Goal: Communication & Community: Participate in discussion

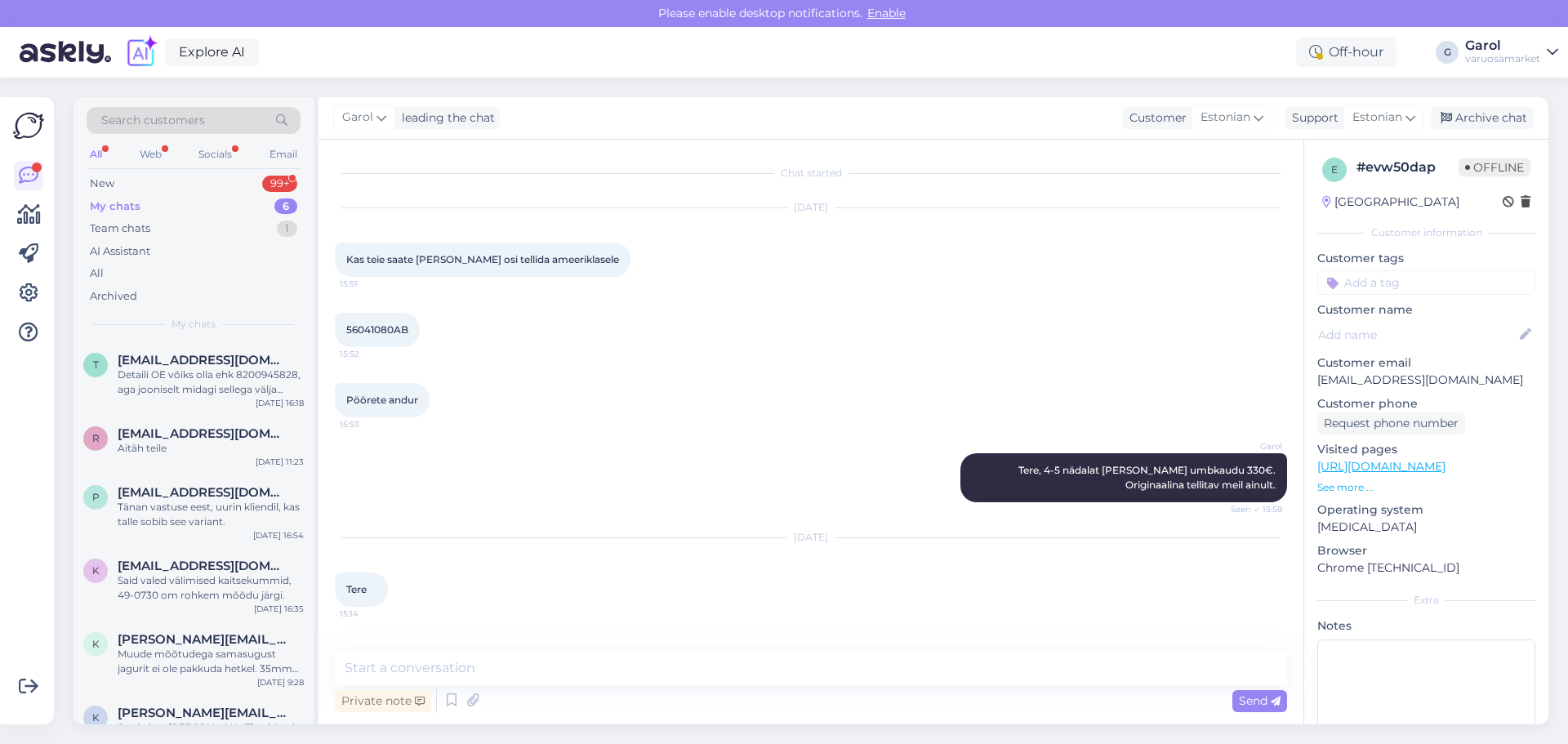
scroll to position [628, 0]
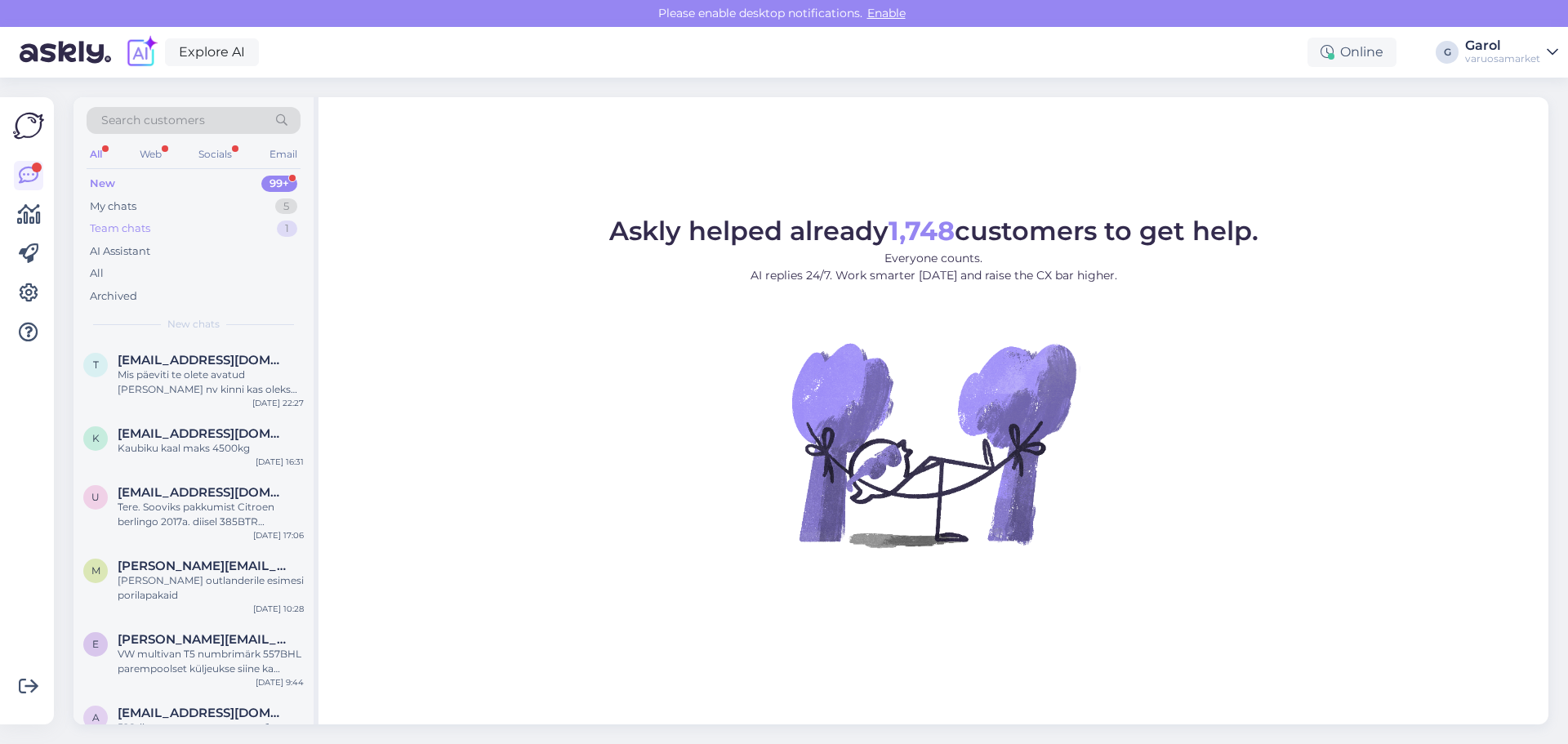
click at [209, 218] on div "Team chats 1" at bounding box center [194, 229] width 214 height 23
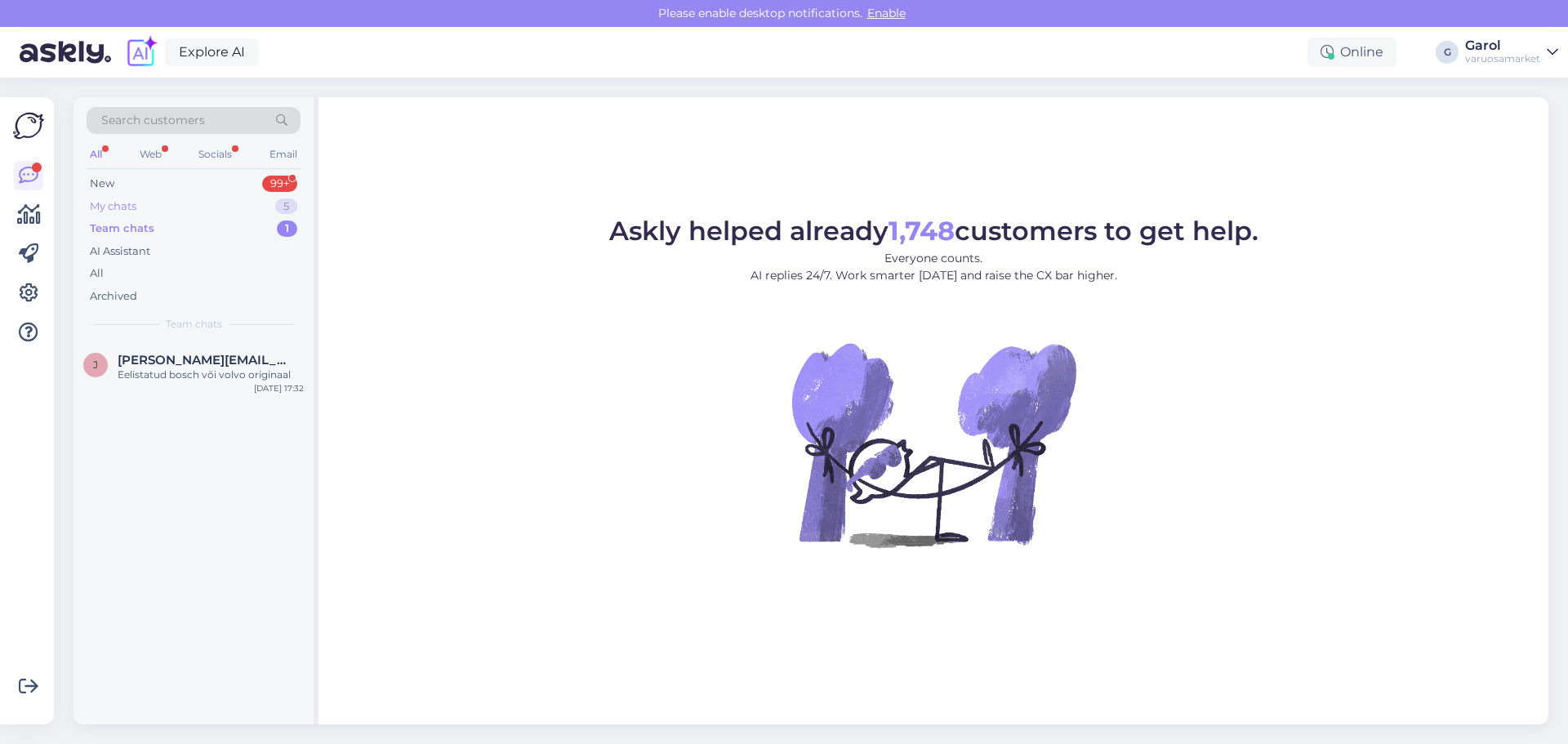
click at [205, 208] on div "My chats 5" at bounding box center [194, 207] width 214 height 23
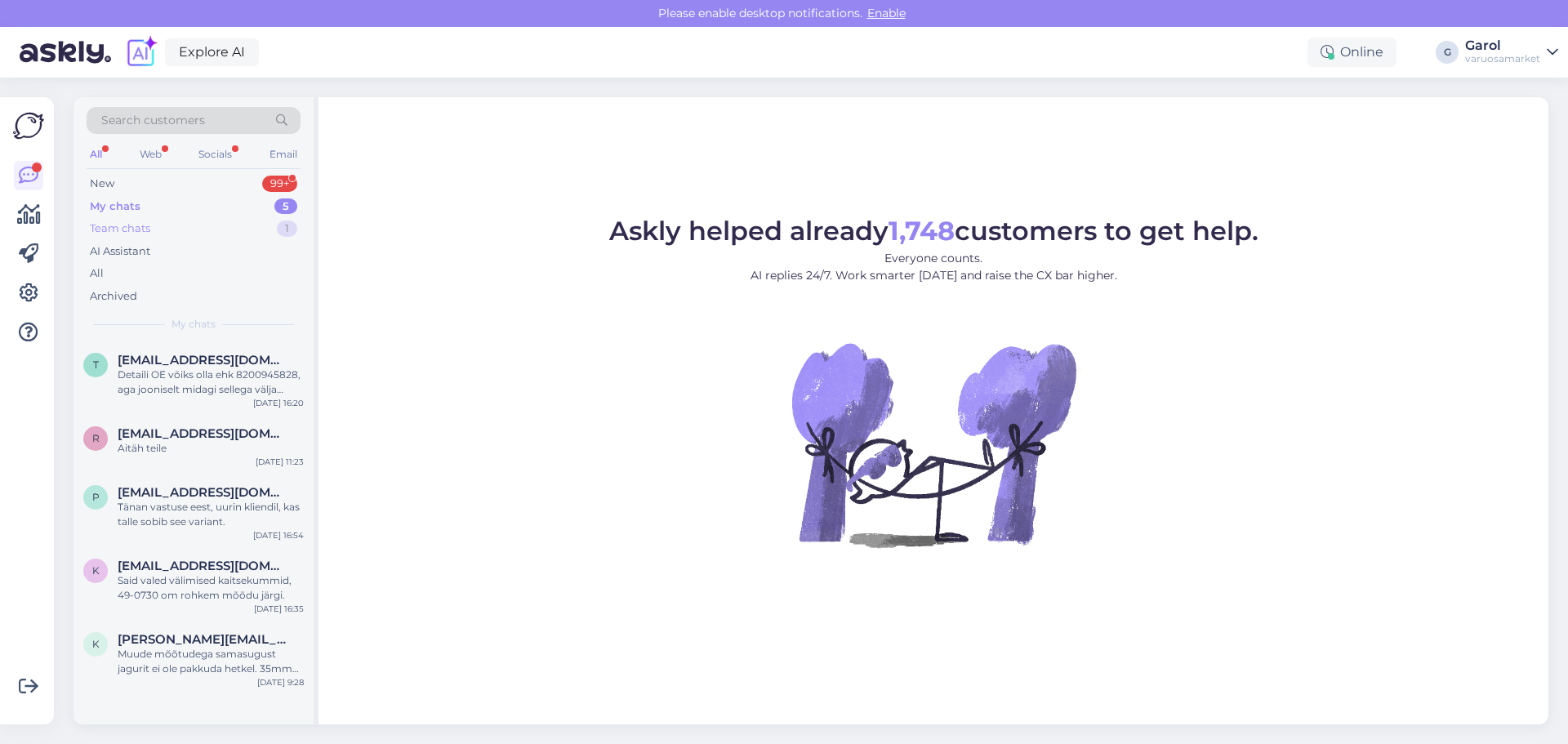
click at [241, 227] on div "Team chats 1" at bounding box center [194, 229] width 214 height 23
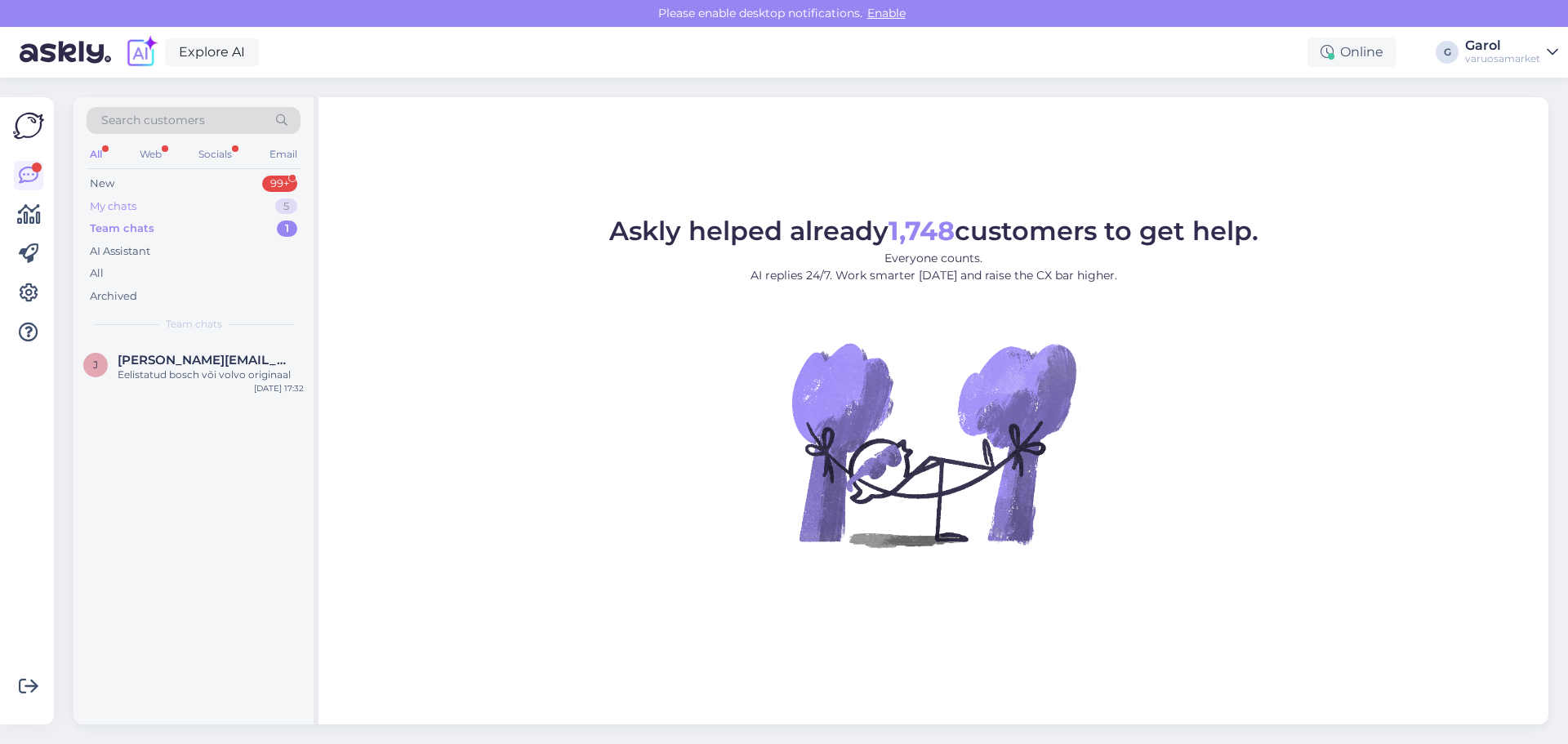
click at [220, 209] on div "My chats 5" at bounding box center [194, 207] width 214 height 23
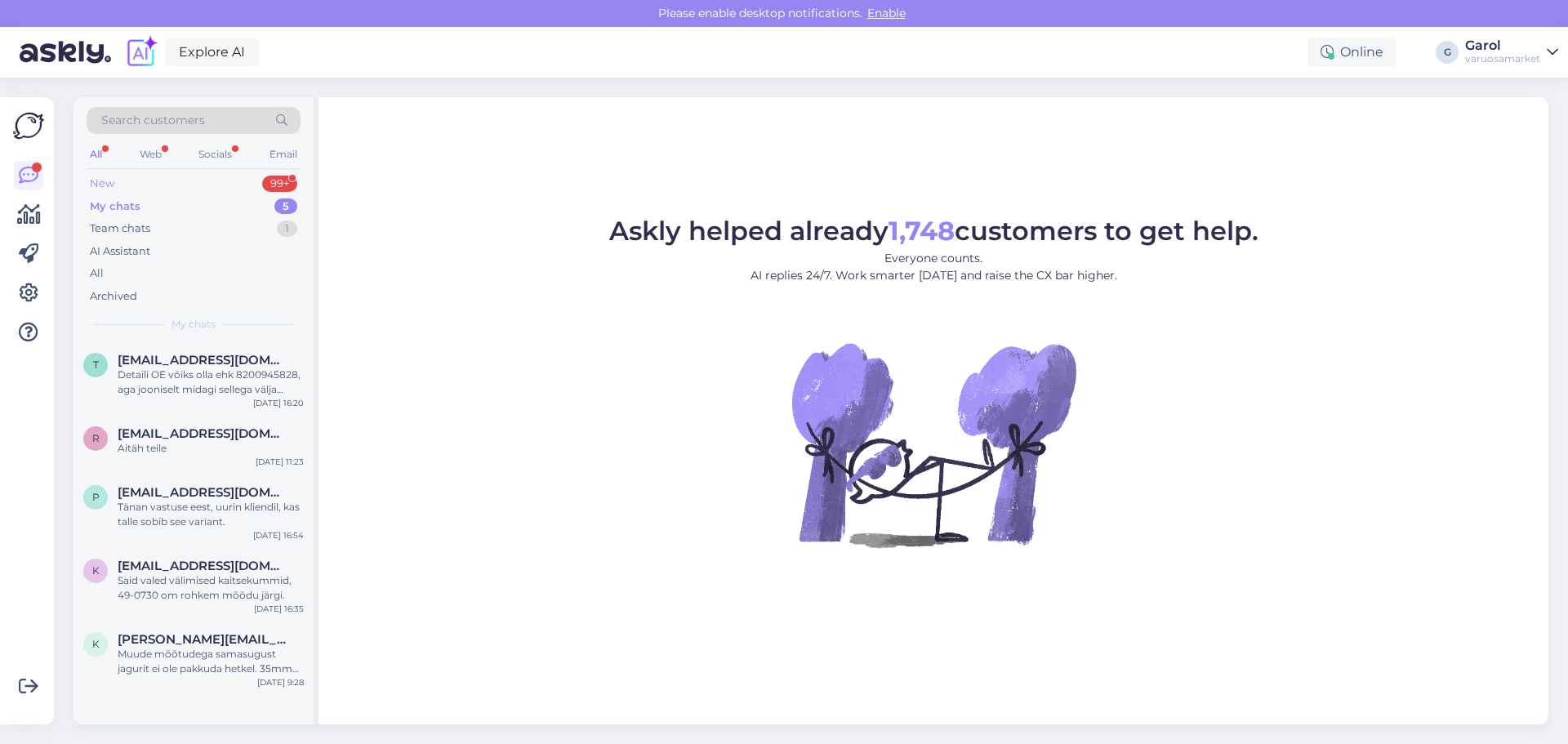
click at [213, 184] on div "New 99+" at bounding box center [194, 183] width 214 height 23
